Goal: Complete application form: Complete application form

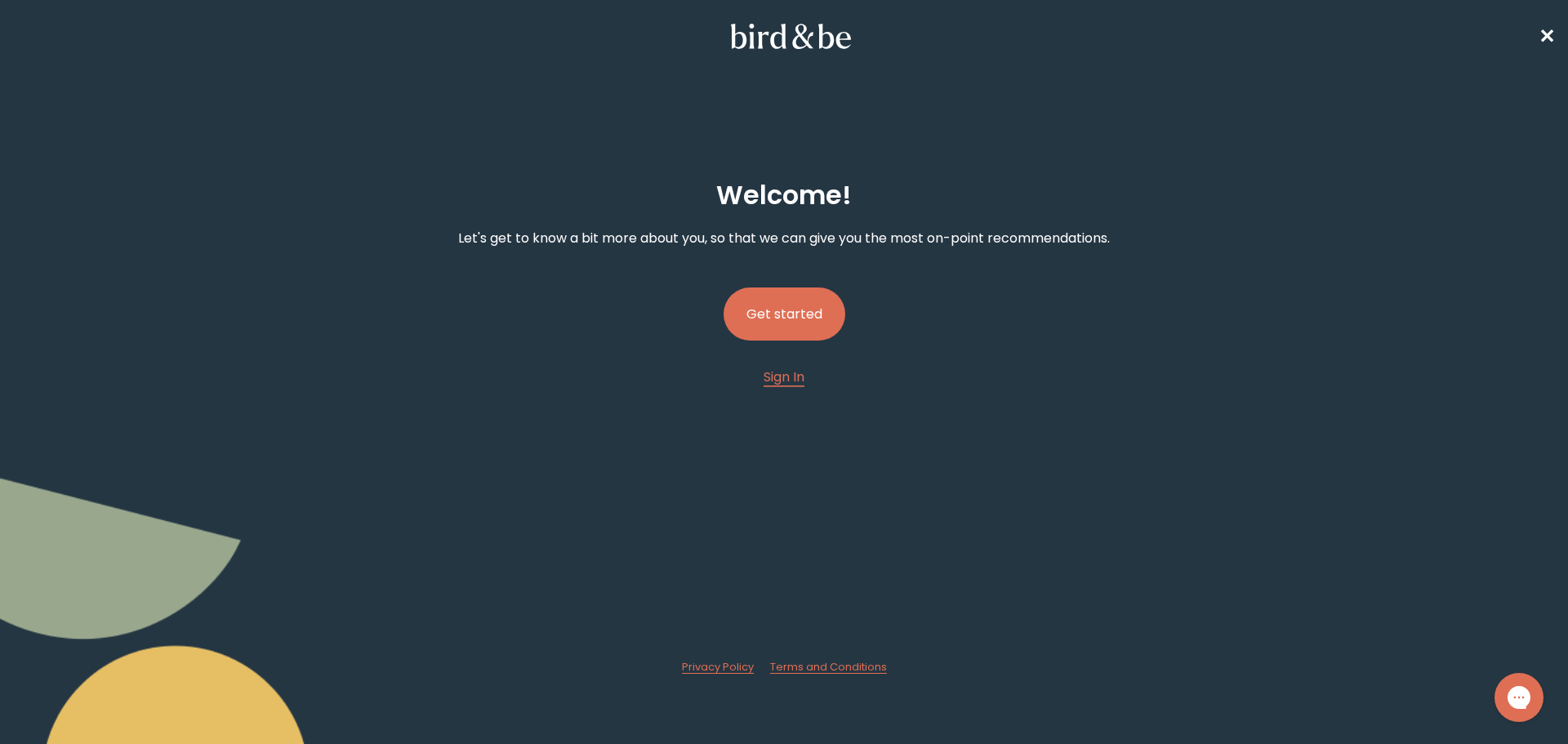
click at [755, 300] on button "Get started" at bounding box center [784, 314] width 122 height 53
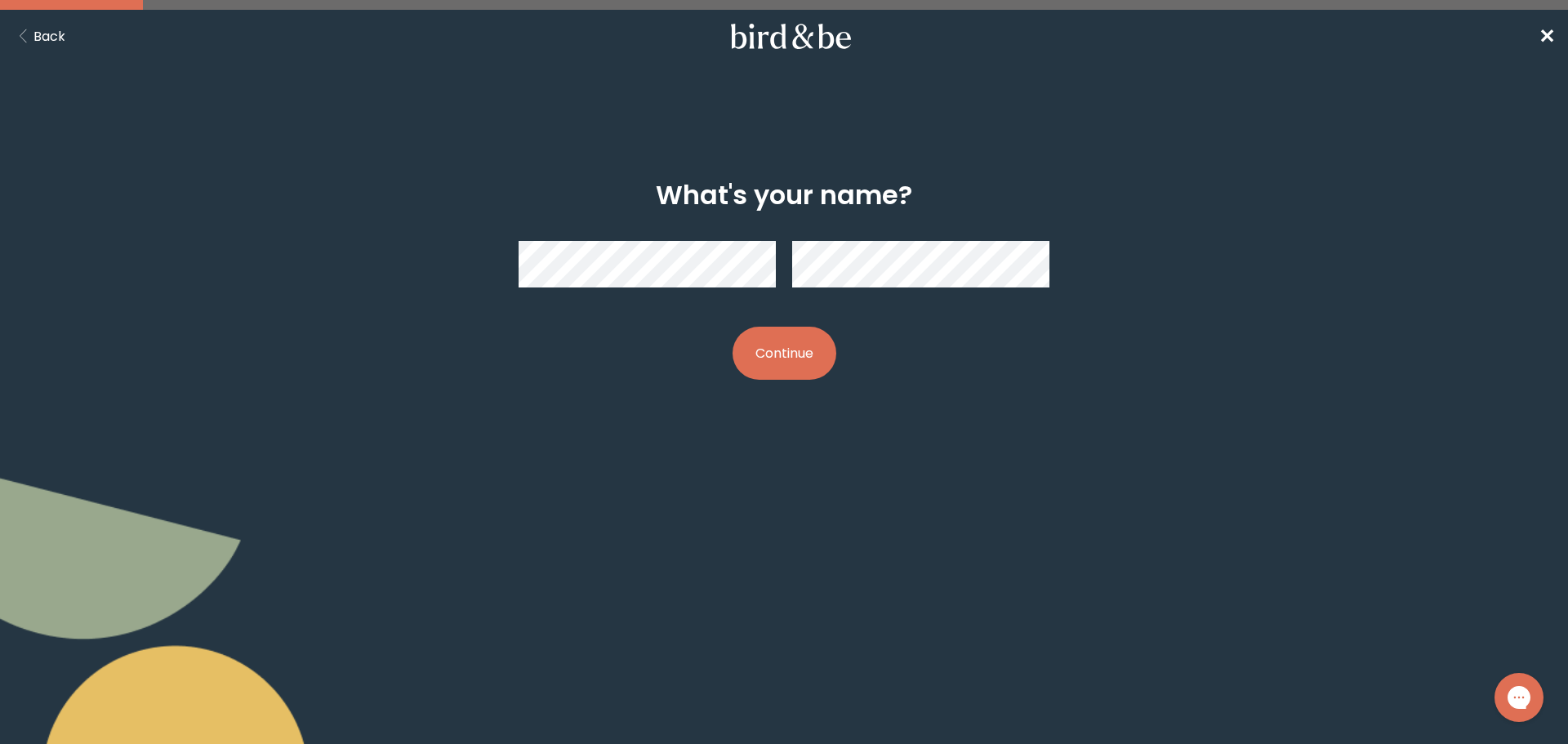
click at [909, 291] on div at bounding box center [784, 264] width 531 height 73
click at [811, 355] on button "Continue" at bounding box center [784, 353] width 104 height 53
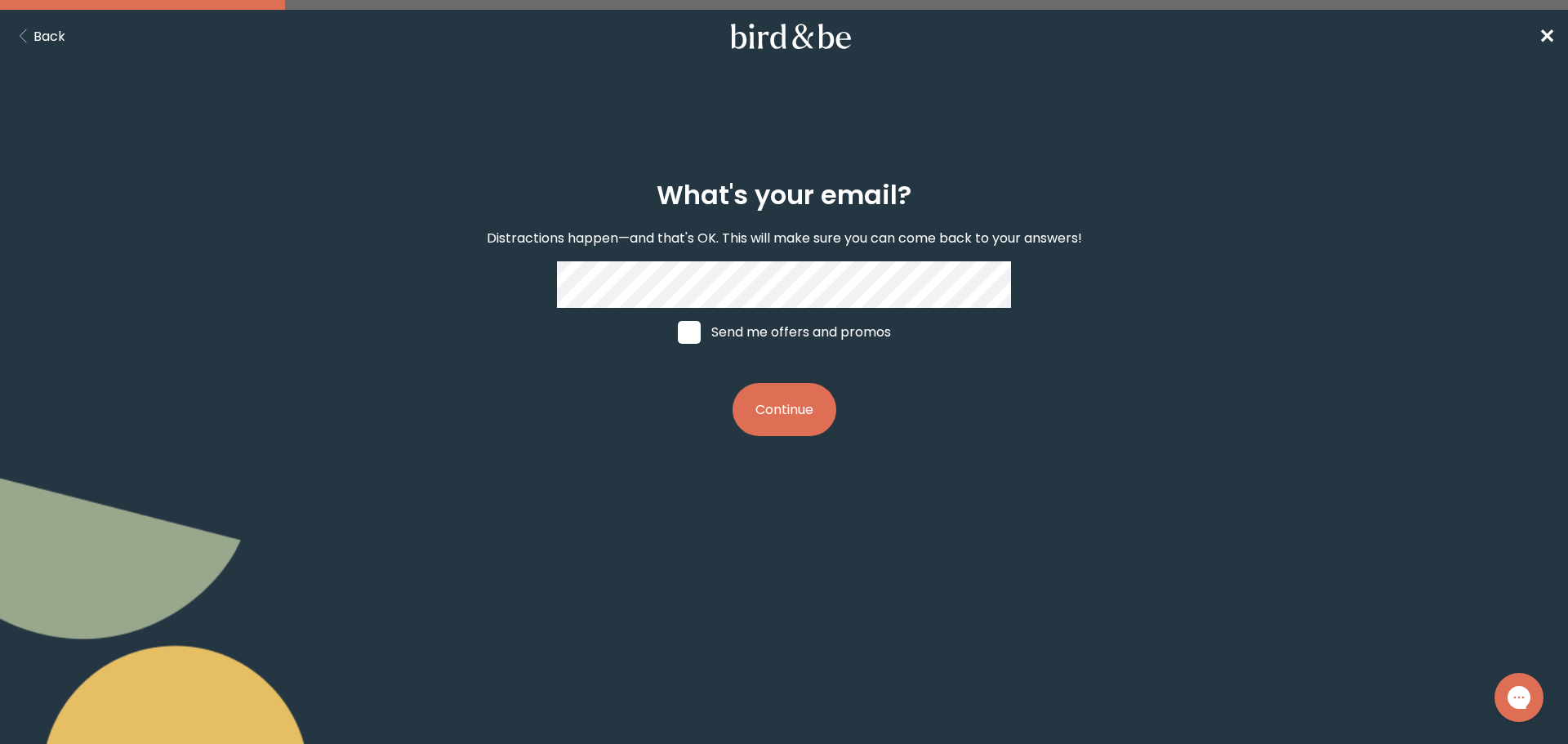
click at [820, 418] on button "Continue" at bounding box center [784, 409] width 104 height 53
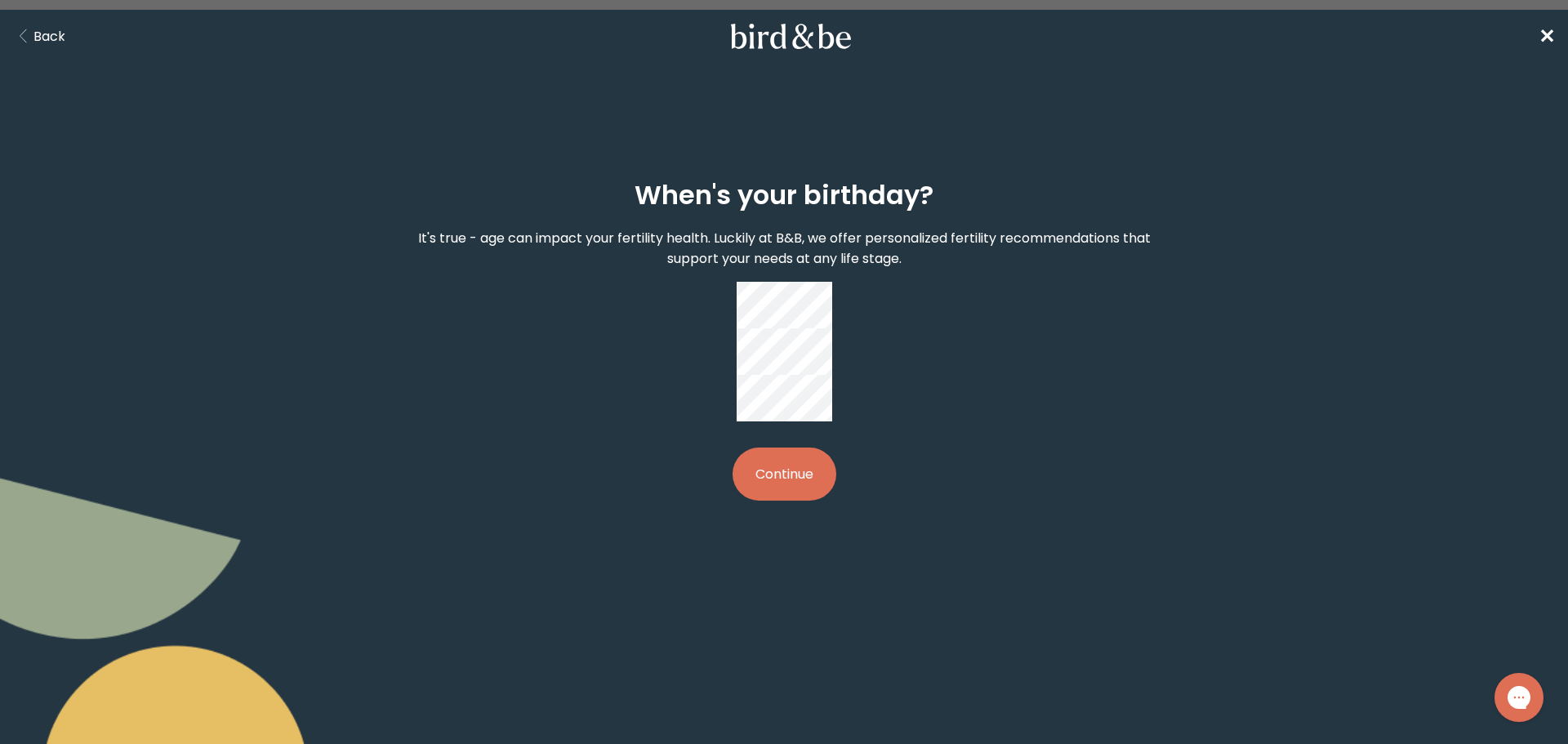
click at [793, 448] on button "Continue" at bounding box center [784, 474] width 104 height 53
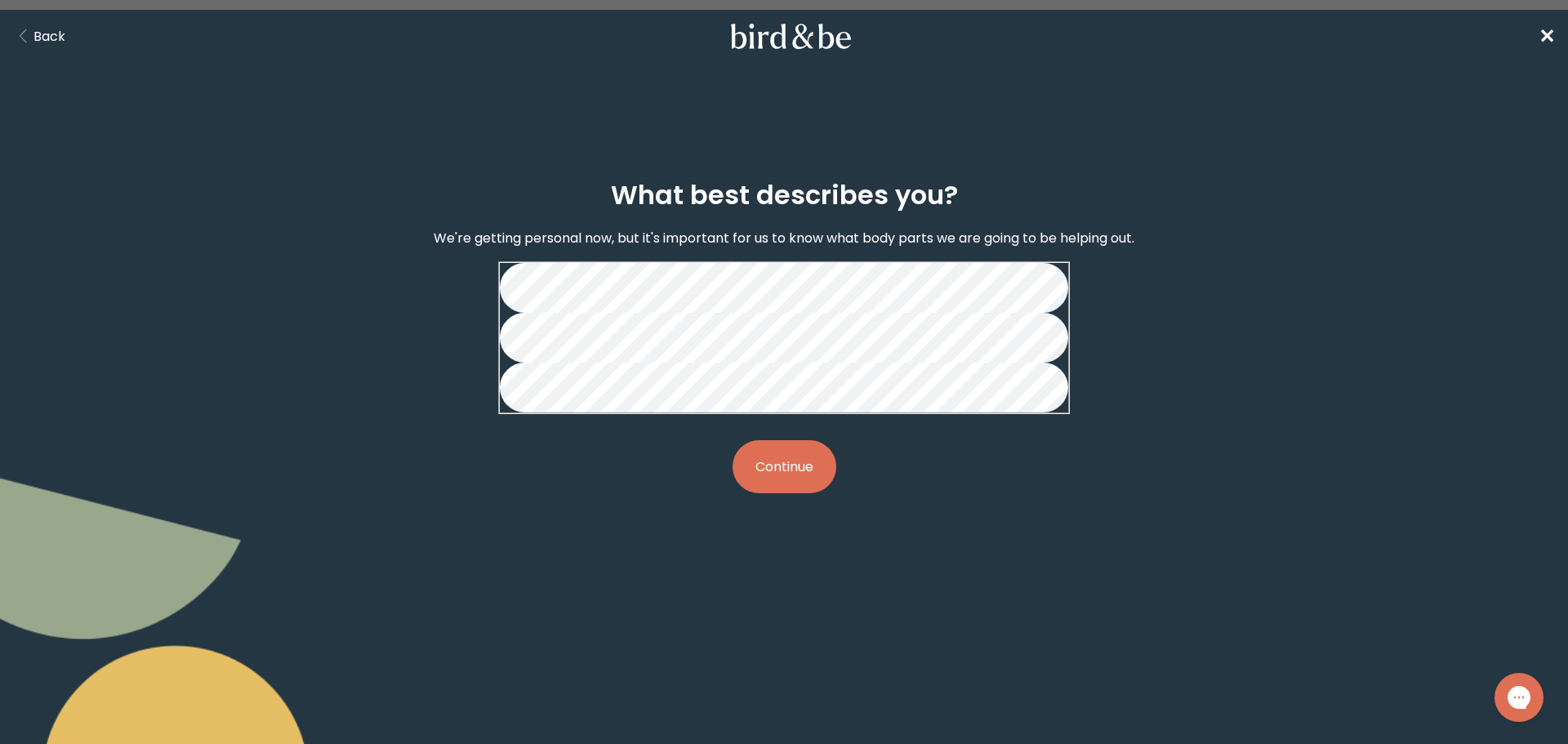
click at [798, 494] on button "Continue" at bounding box center [784, 466] width 104 height 53
click at [808, 494] on button "Continue" at bounding box center [784, 466] width 104 height 53
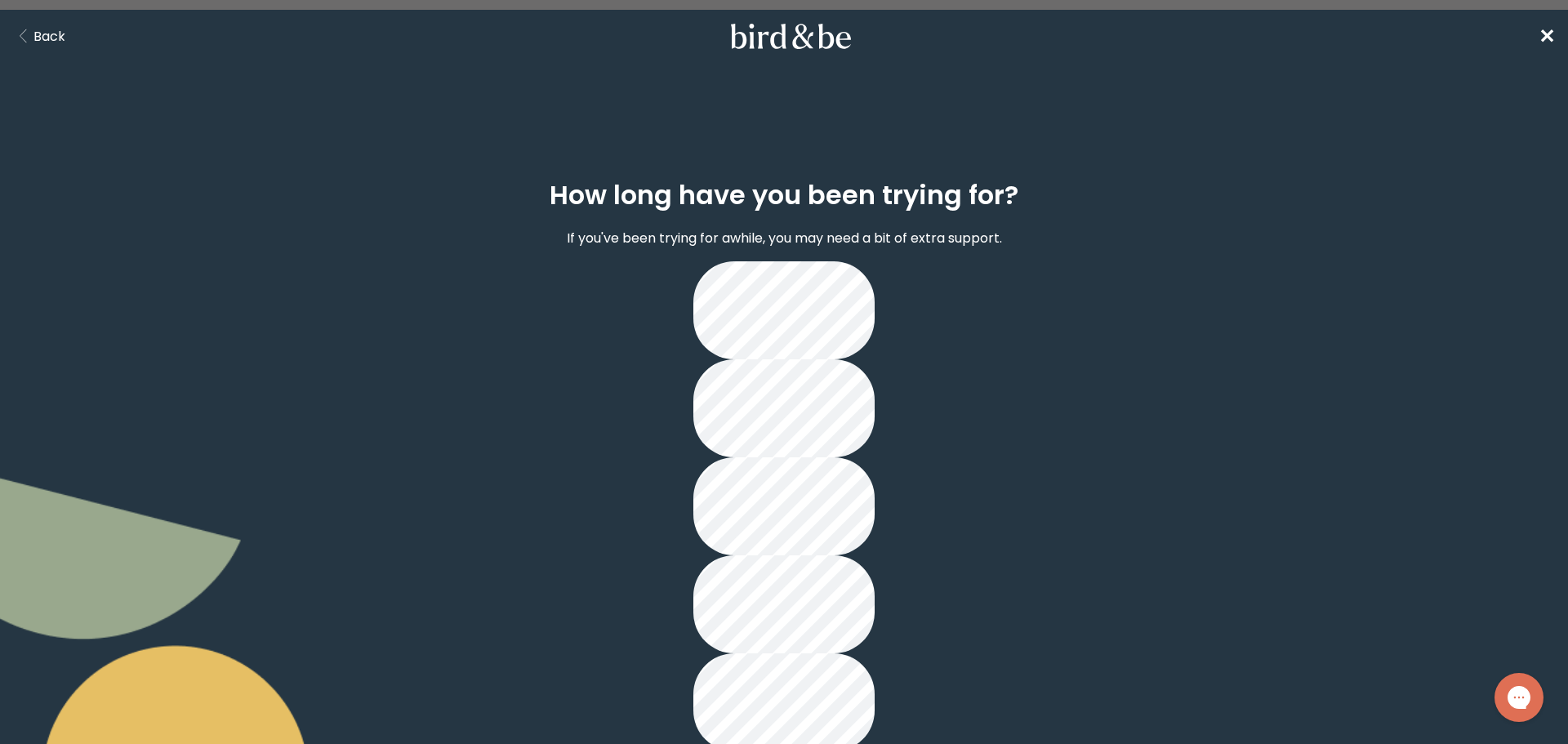
click at [874, 366] on div at bounding box center [783, 507] width 180 height 490
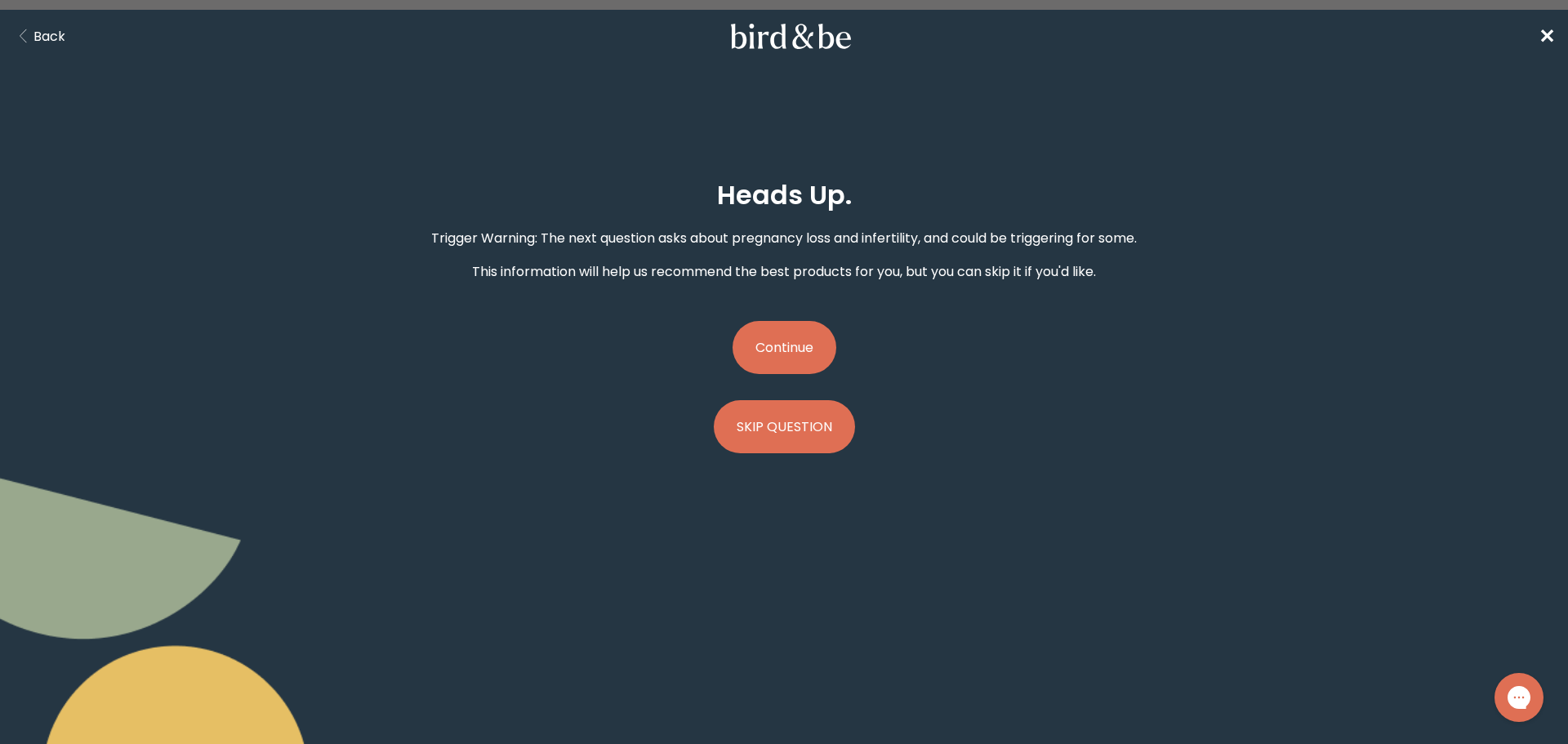
click at [798, 346] on button "Continue" at bounding box center [784, 347] width 104 height 53
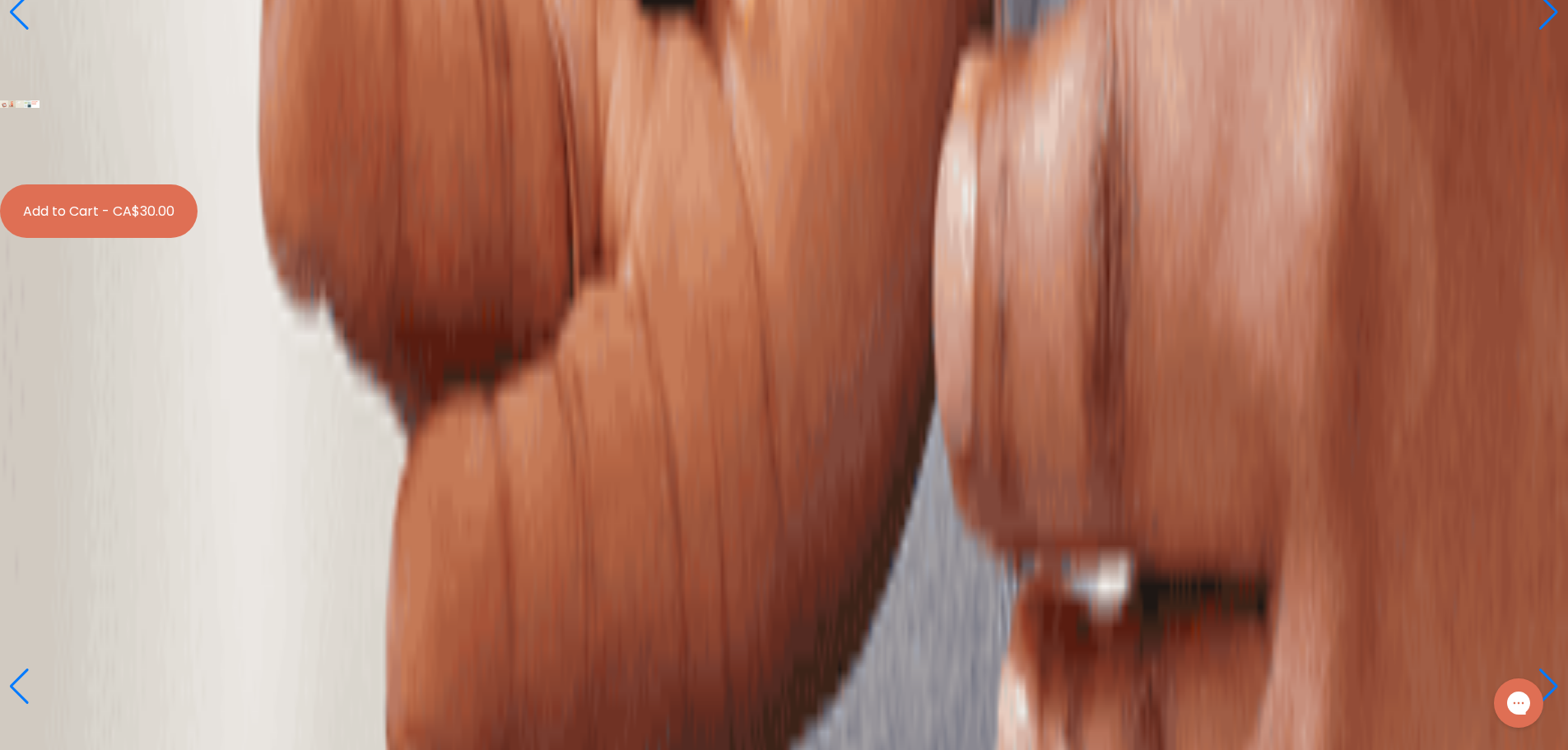
scroll to position [4611, 0]
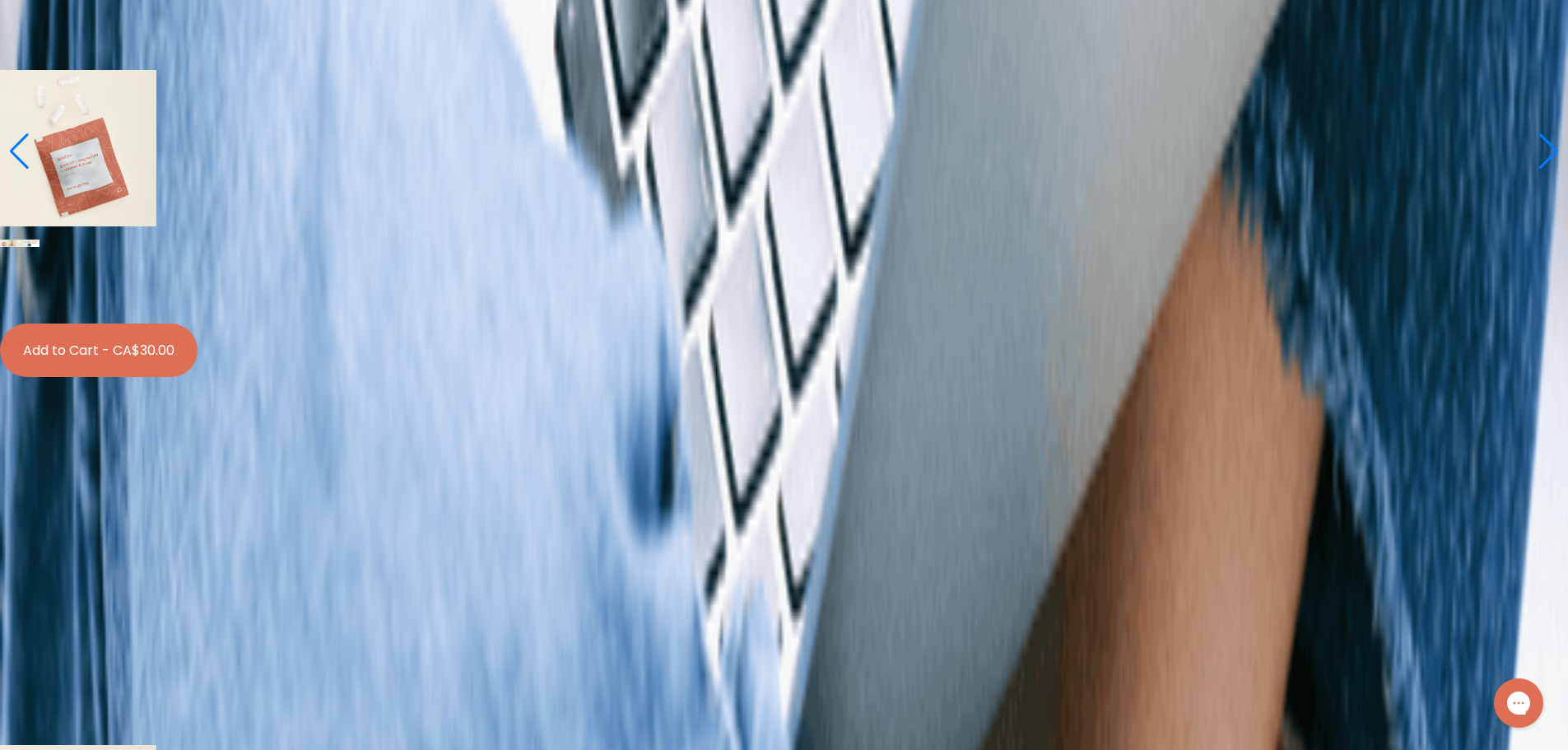
radio input "true"
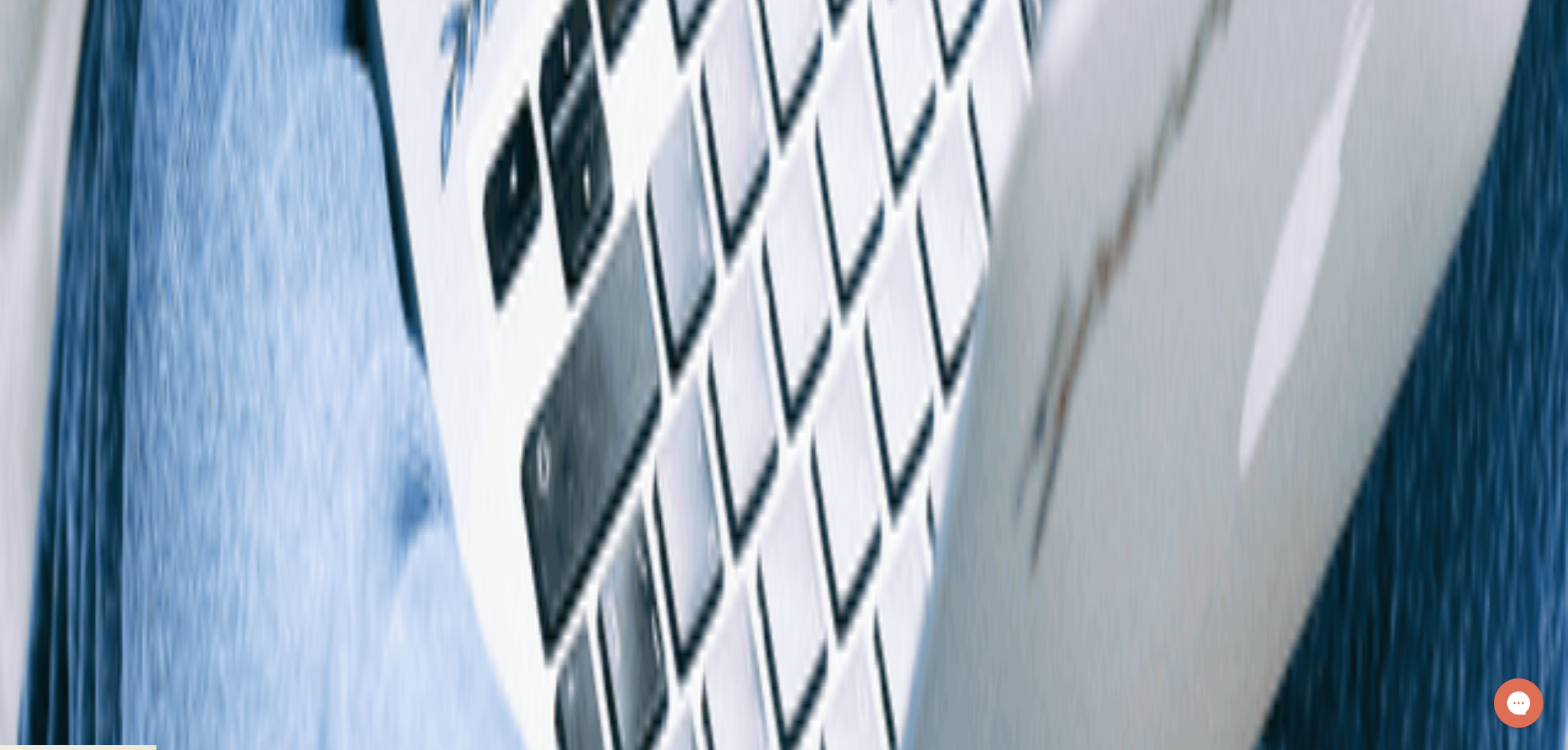
scroll to position [4117, 0]
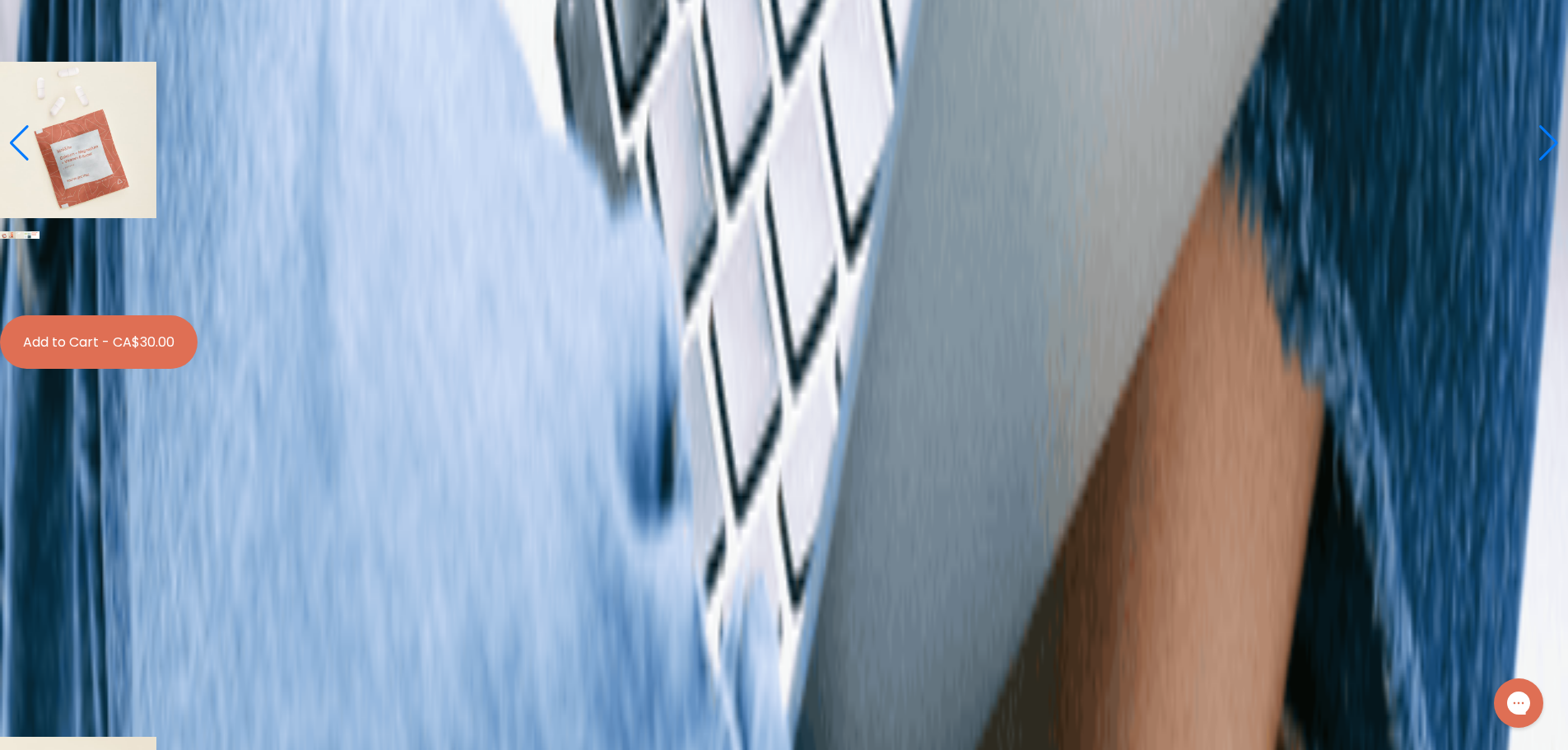
scroll to position [4519, 0]
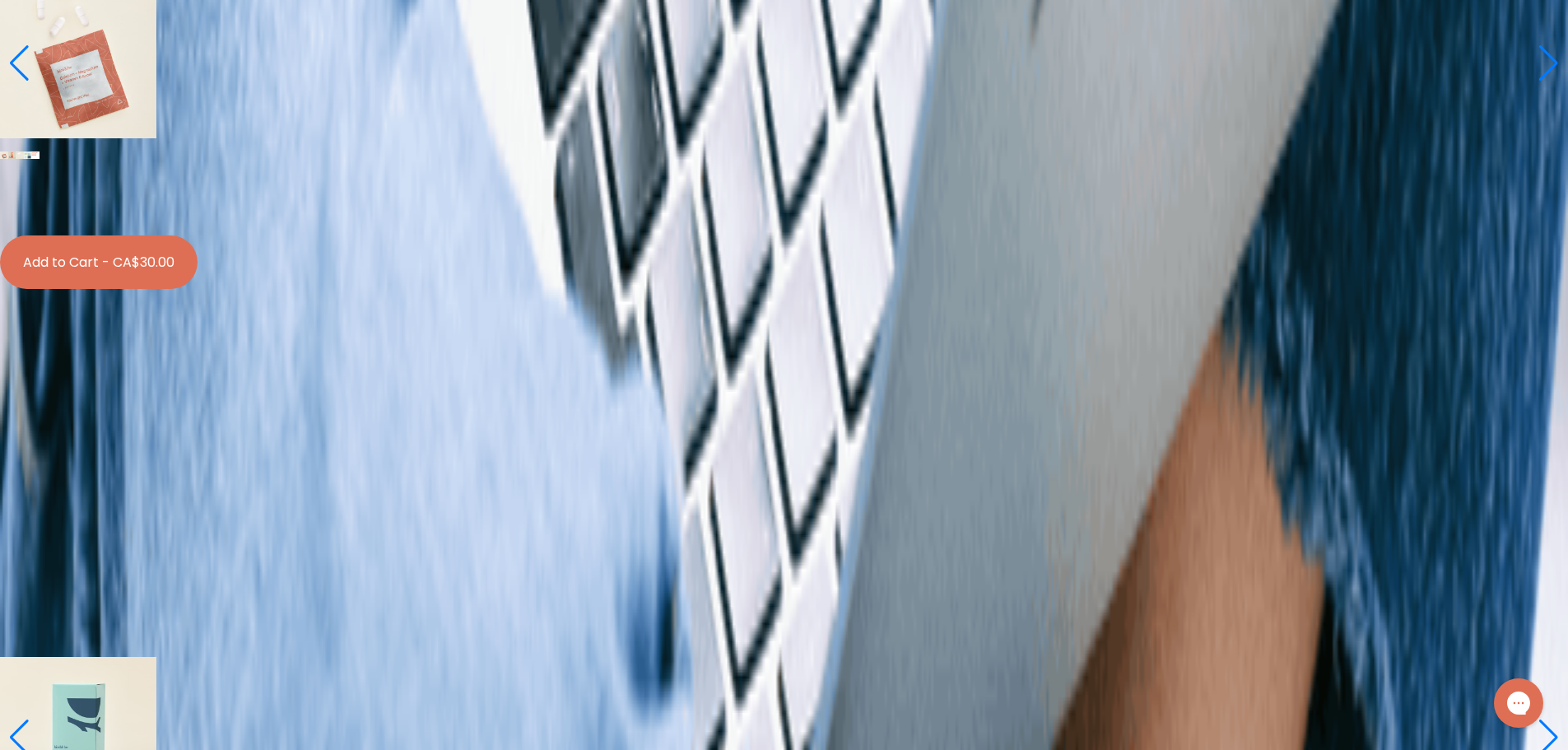
scroll to position [4437, 0]
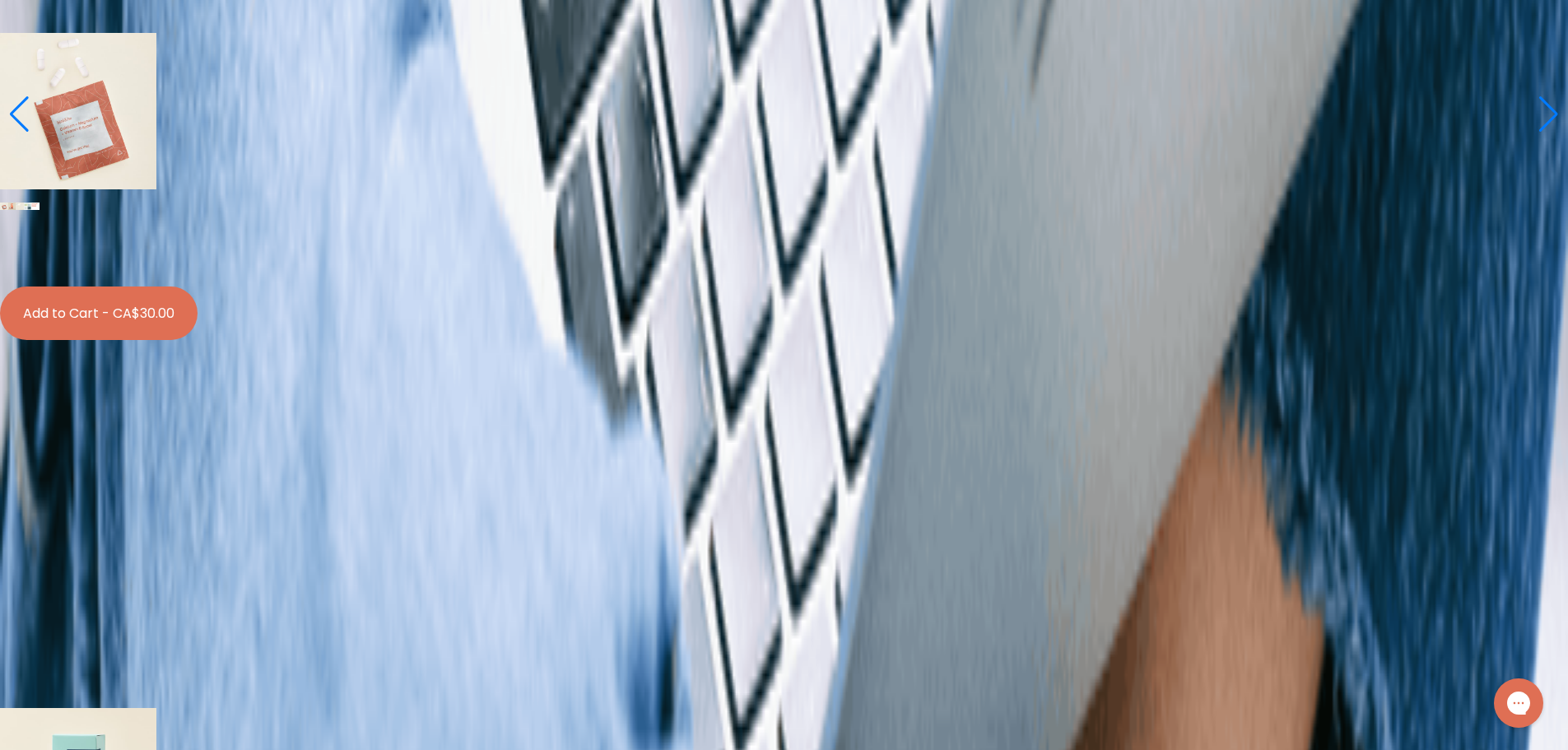
scroll to position [4684, 0]
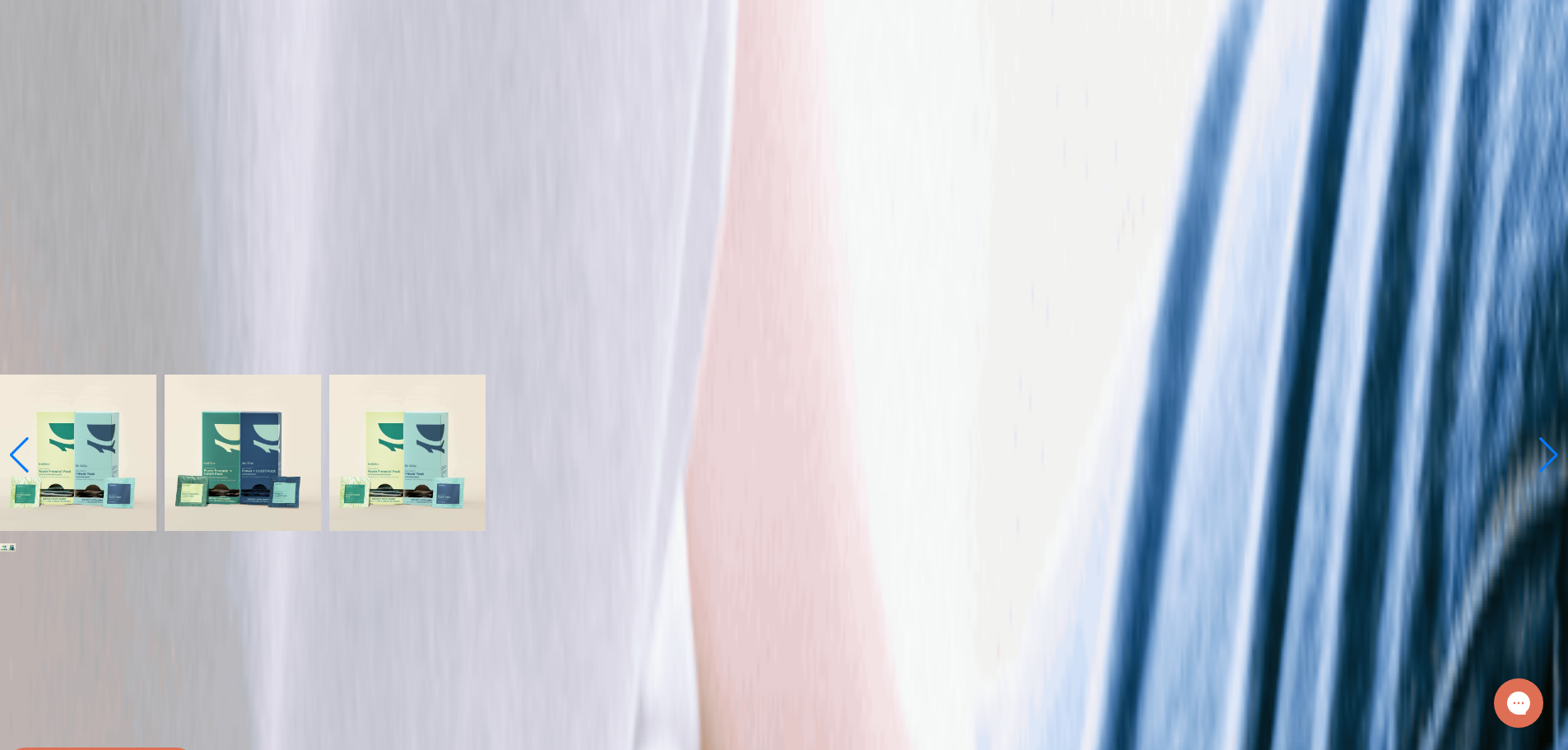
scroll to position [0, 0]
